Goal: Navigation & Orientation: Find specific page/section

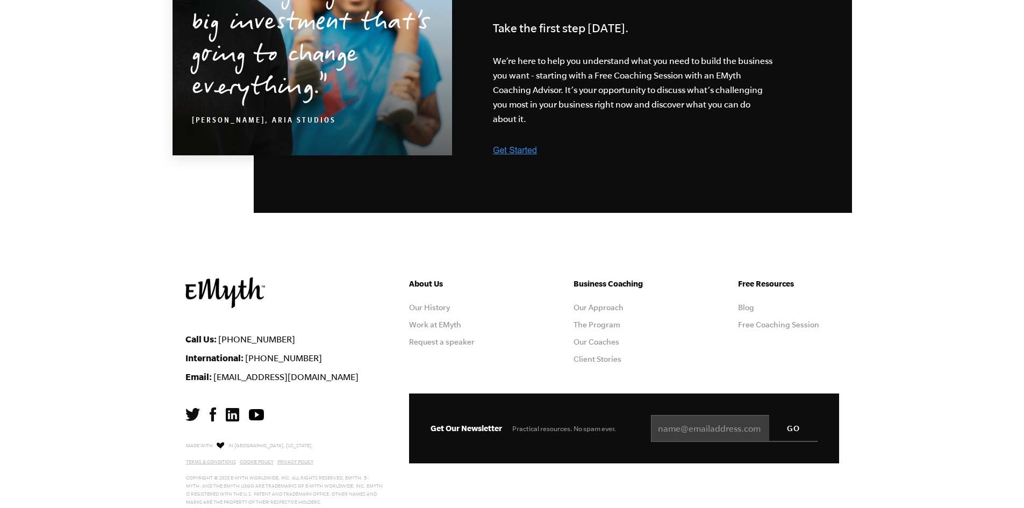
scroll to position [2685, 0]
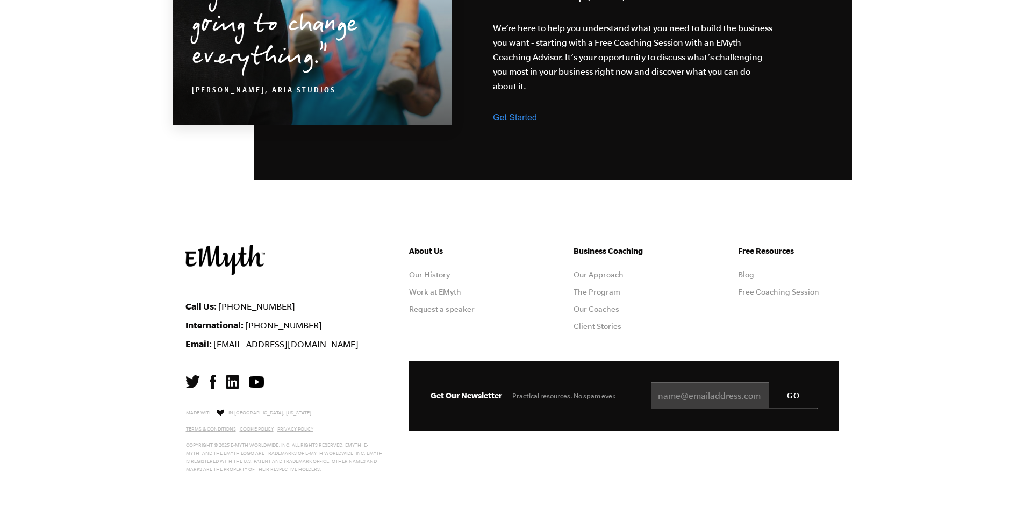
click at [231, 381] on img at bounding box center [232, 381] width 13 height 13
click at [596, 310] on link "Our Coaches" at bounding box center [597, 309] width 46 height 9
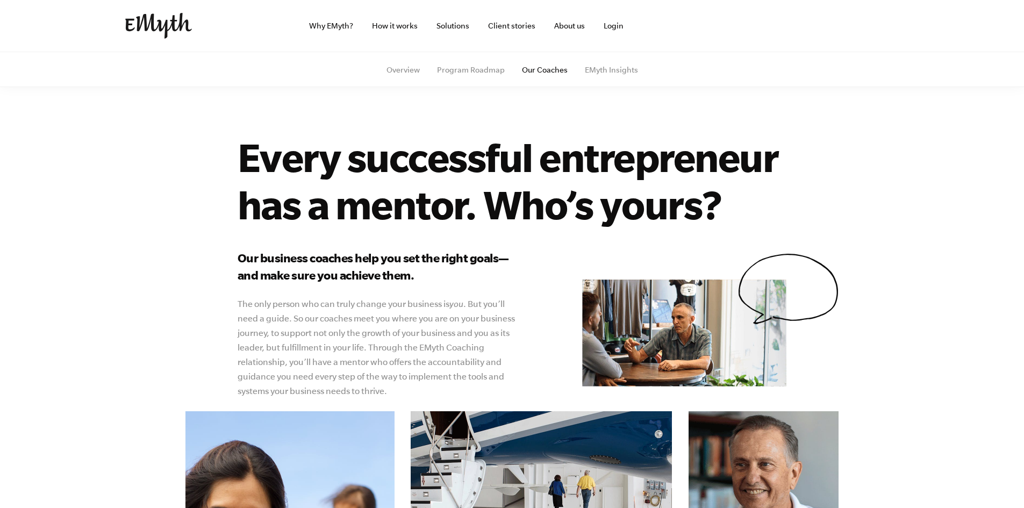
click at [153, 35] on img at bounding box center [158, 26] width 67 height 26
